Goal: Task Accomplishment & Management: Use online tool/utility

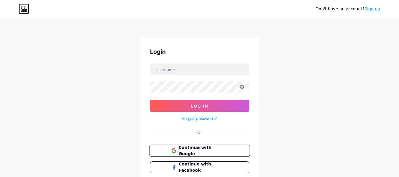
click at [215, 154] on button "Continue with Google" at bounding box center [199, 151] width 101 height 12
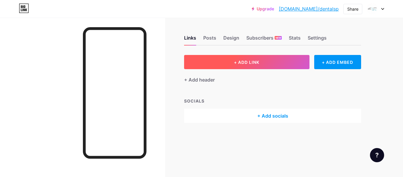
click at [263, 58] on button "+ ADD LINK" at bounding box center [246, 62] width 125 height 14
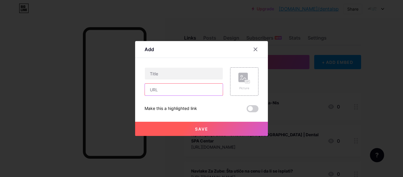
click at [193, 90] on input "text" at bounding box center [184, 90] width 78 height 12
paste input "https://issuu.com/dentalspacentar1/docs/dental_spa_centar_popravka_zuba_cena_i_…"
type input "https://issuu.com/dentalspacentar1/docs/dental_spa_centar_popravka_zuba_cena_i_…"
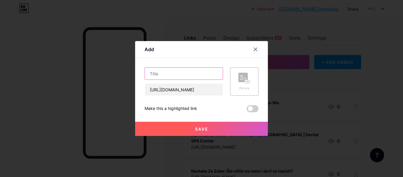
click at [178, 78] on input "text" at bounding box center [184, 74] width 78 height 12
paste input "Dental SPA centar – popravka zuba cena i trajno rešenje"
type input "Dental SPA centar – popravka zuba cena i trajno rešenje"
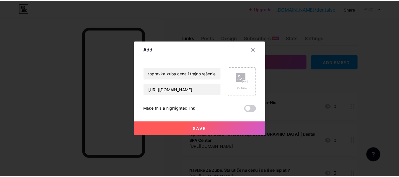
scroll to position [0, 0]
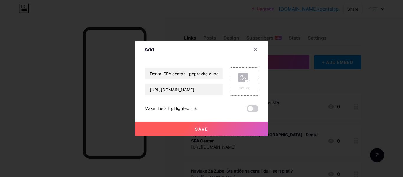
click at [187, 131] on button "Save" at bounding box center [201, 129] width 133 height 14
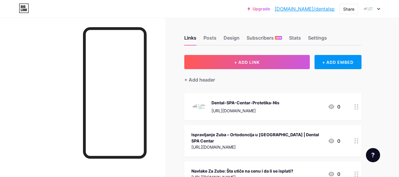
drag, startPoint x: 343, startPoint y: 8, endPoint x: 339, endPoint y: 14, distance: 7.0
click at [343, 8] on div "Share" at bounding box center [348, 9] width 11 height 6
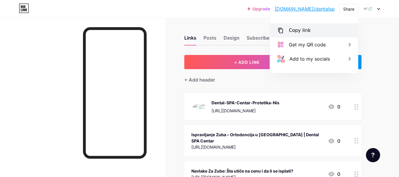
click at [313, 33] on div "Copy link" at bounding box center [314, 30] width 88 height 14
